Goal: Task Accomplishment & Management: Use online tool/utility

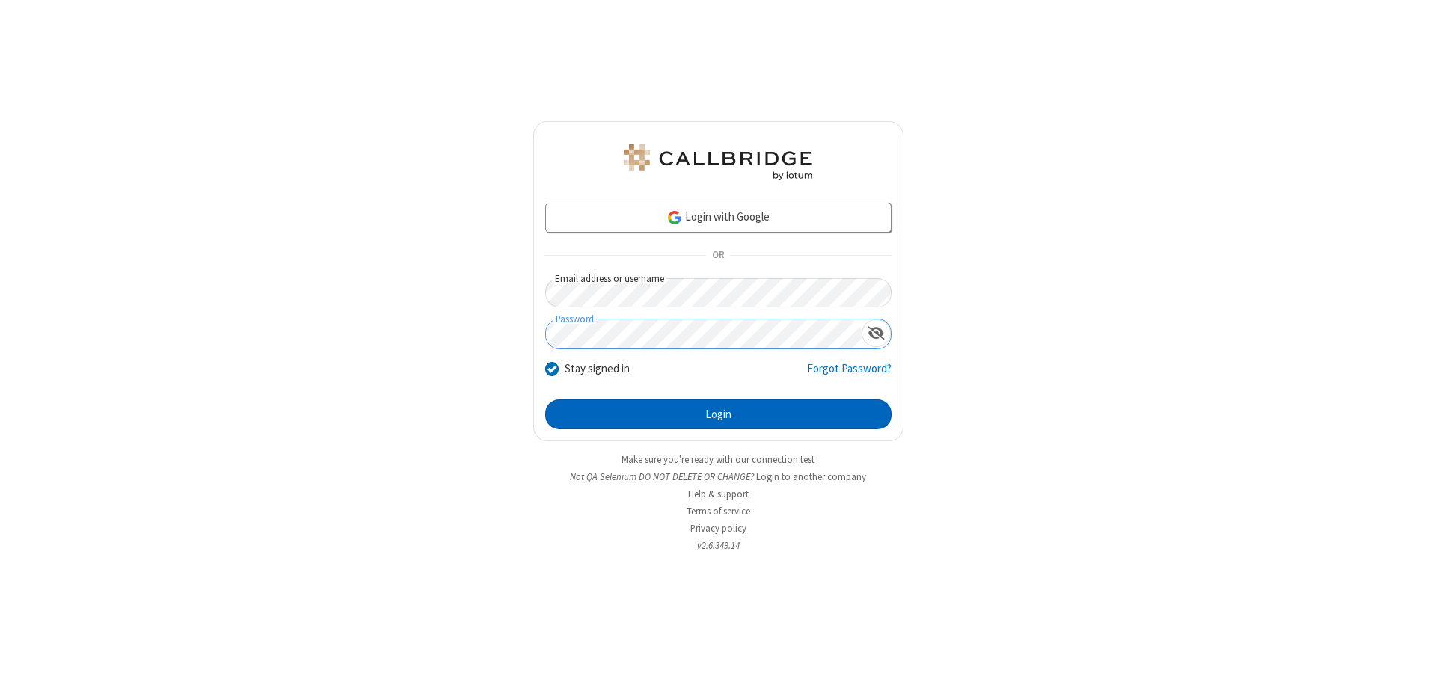
click at [718, 414] on button "Login" at bounding box center [718, 414] width 346 height 30
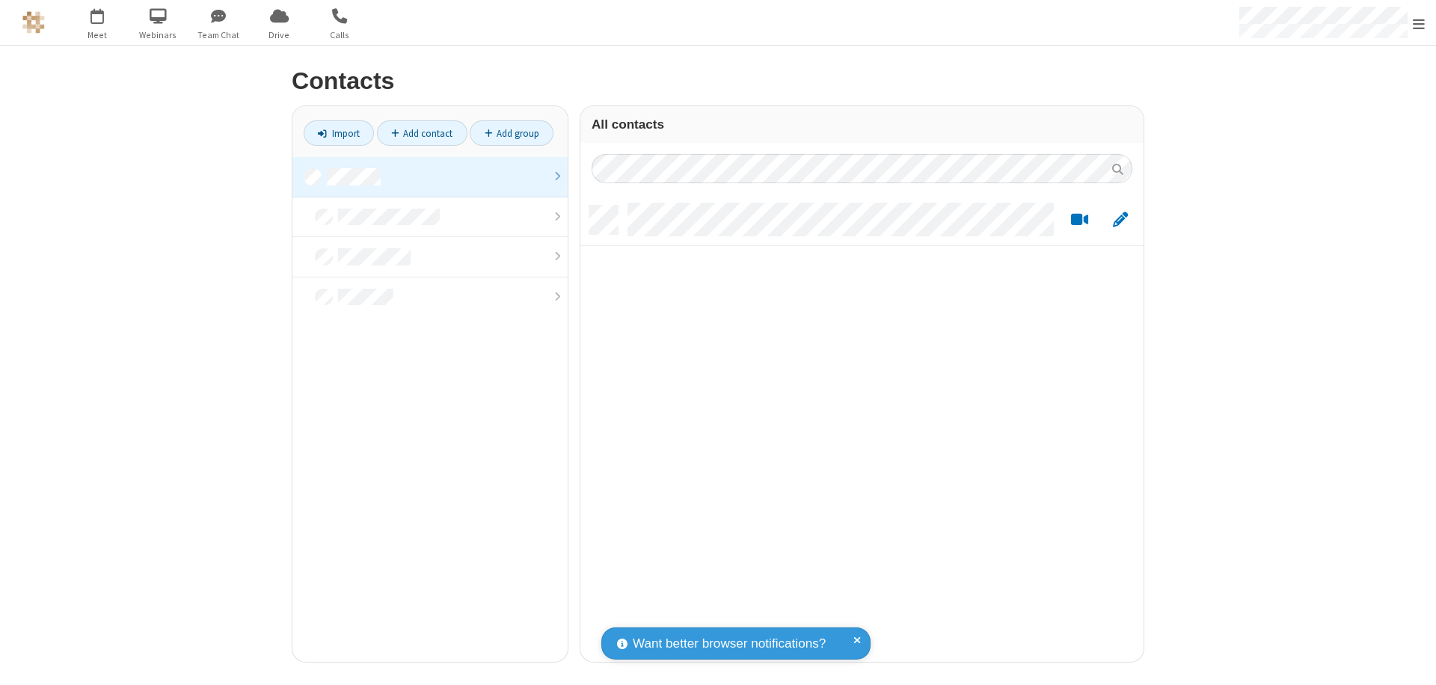
scroll to position [456, 552]
click at [430, 177] on link at bounding box center [429, 177] width 275 height 40
click at [339, 133] on link "Import" at bounding box center [339, 132] width 70 height 25
